Goal: Information Seeking & Learning: Learn about a topic

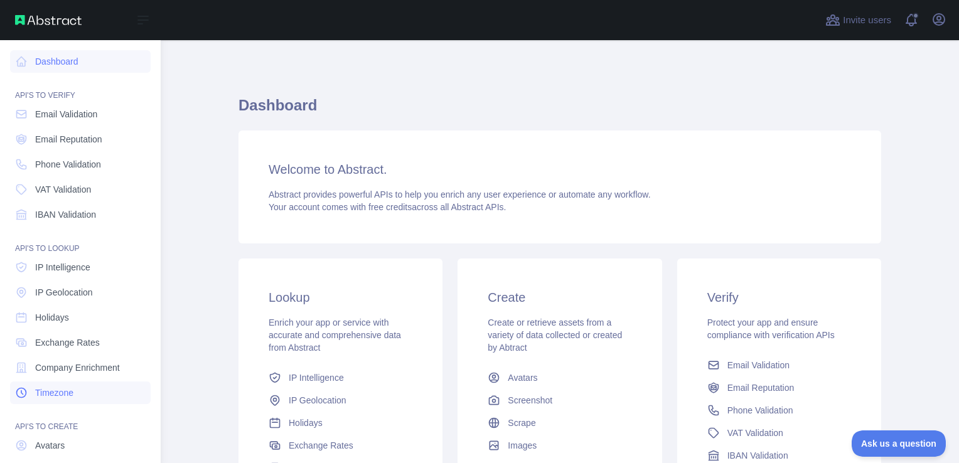
click at [58, 382] on link "Timezone" at bounding box center [80, 393] width 141 height 23
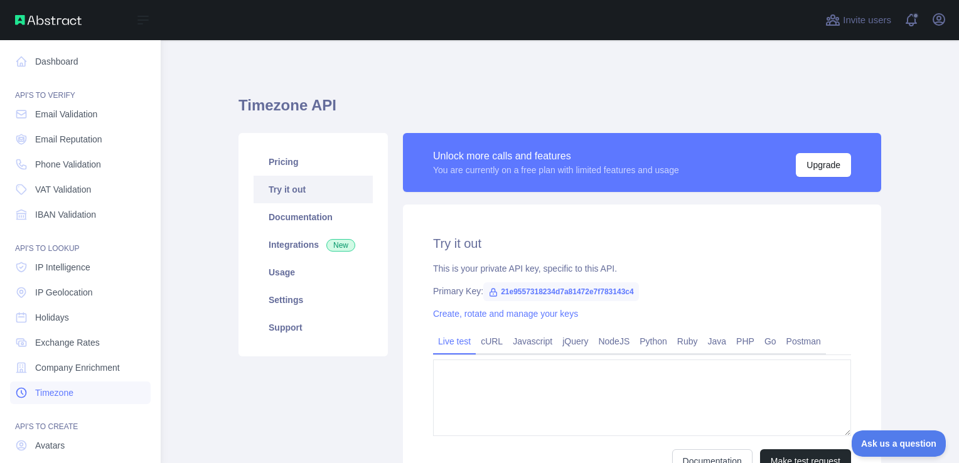
type textarea "**********"
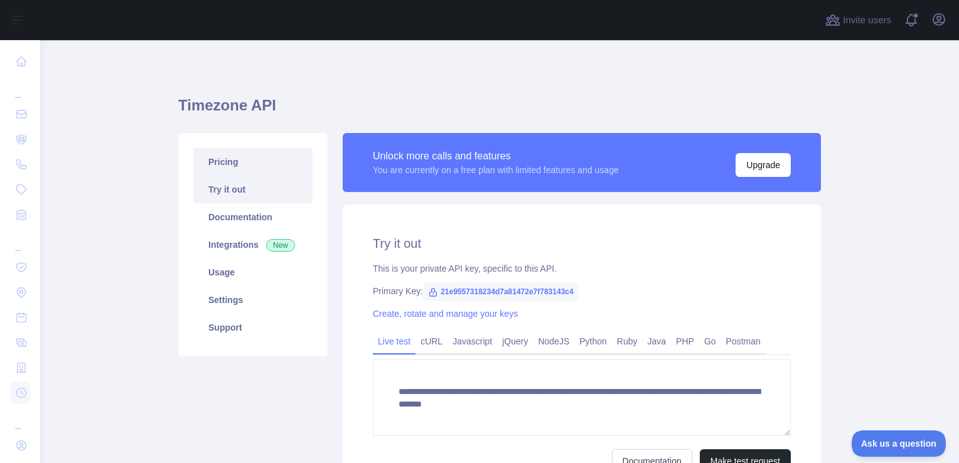
click at [240, 159] on link "Pricing" at bounding box center [252, 162] width 119 height 28
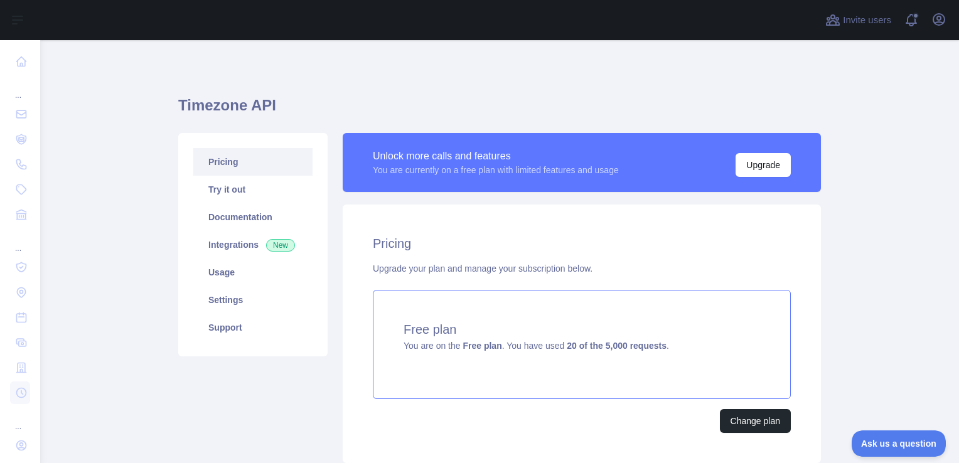
scroll to position [92, 0]
